Goal: Information Seeking & Learning: Learn about a topic

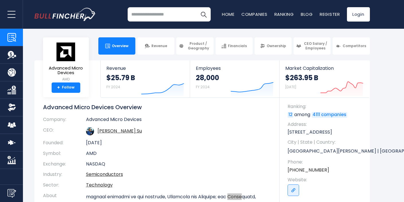
scroll to position [1602, 0]
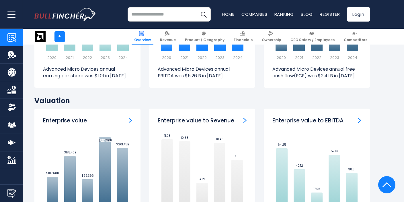
drag, startPoint x: 388, startPoint y: 81, endPoint x: 385, endPoint y: 86, distance: 5.4
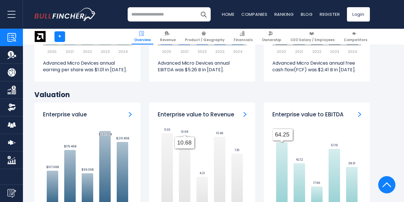
scroll to position [1629, 0]
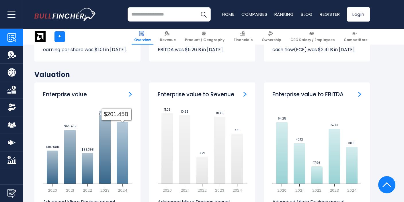
click at [124, 122] on icon at bounding box center [122, 153] width 11 height 62
click at [129, 92] on img "Enterprise value" at bounding box center [130, 94] width 3 height 5
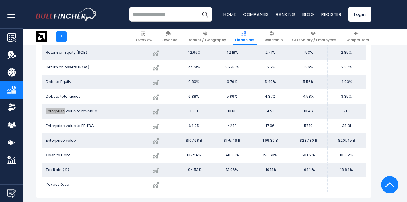
scroll to position [1159, 0]
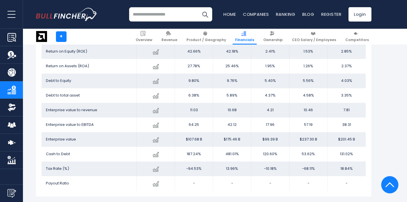
click at [343, 140] on td "$201.45 B" at bounding box center [347, 139] width 38 height 15
click at [344, 139] on td "$201.45 B" at bounding box center [347, 139] width 38 height 15
click at [345, 139] on td "$201.45 B" at bounding box center [347, 139] width 38 height 15
